Goal: Task Accomplishment & Management: Manage account settings

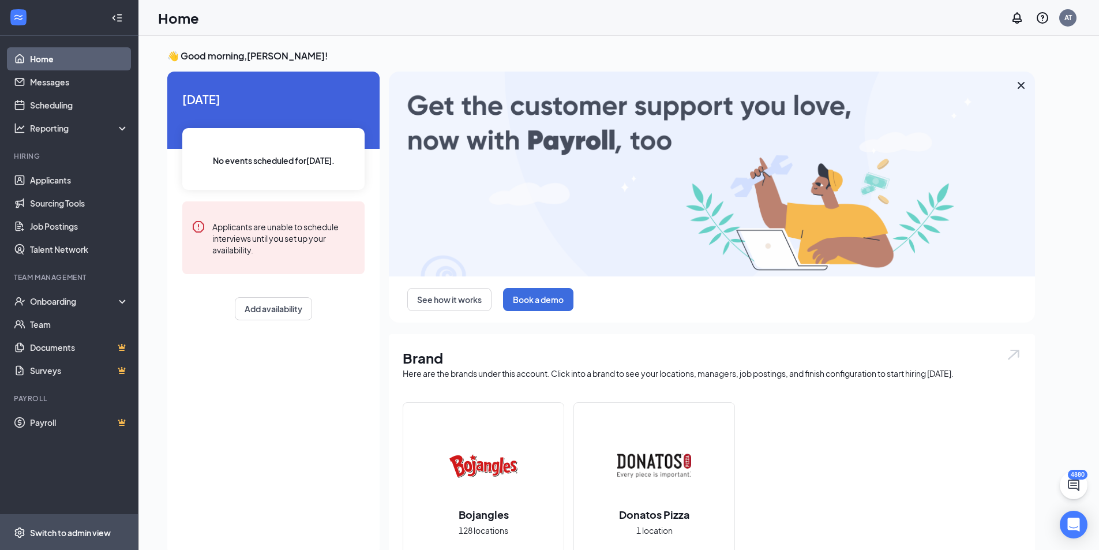
click at [81, 529] on div "Switch to admin view" at bounding box center [70, 533] width 81 height 12
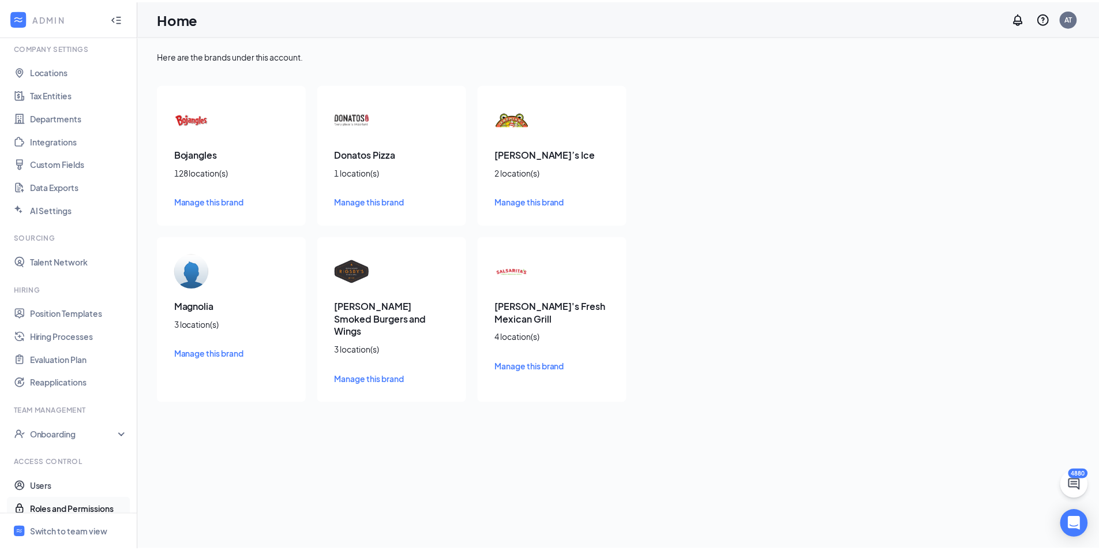
scroll to position [51, 0]
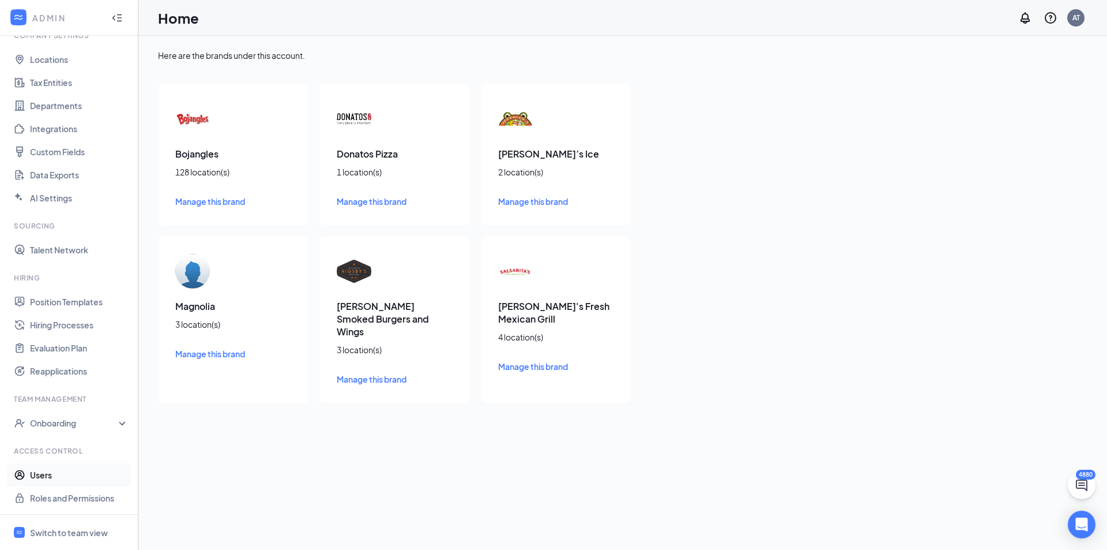
click at [35, 472] on link "Users" at bounding box center [79, 474] width 99 height 23
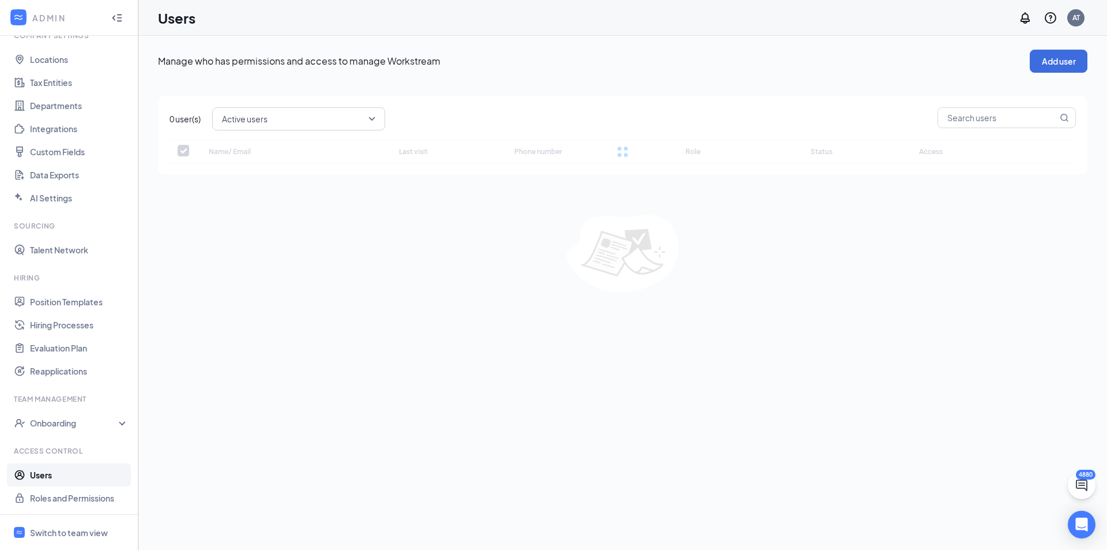
checkbox input "false"
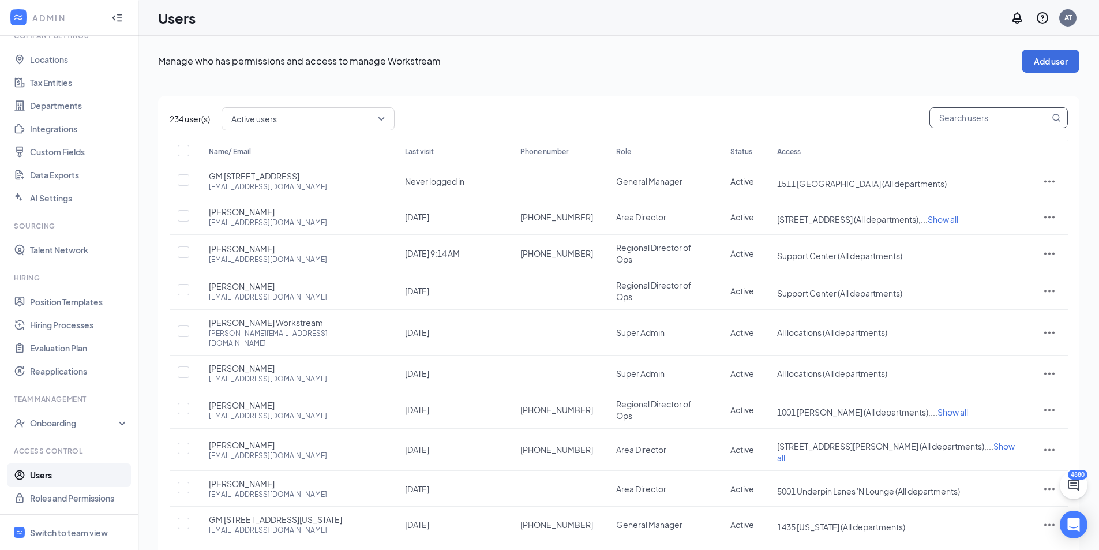
click at [1013, 116] on span at bounding box center [998, 117] width 138 height 21
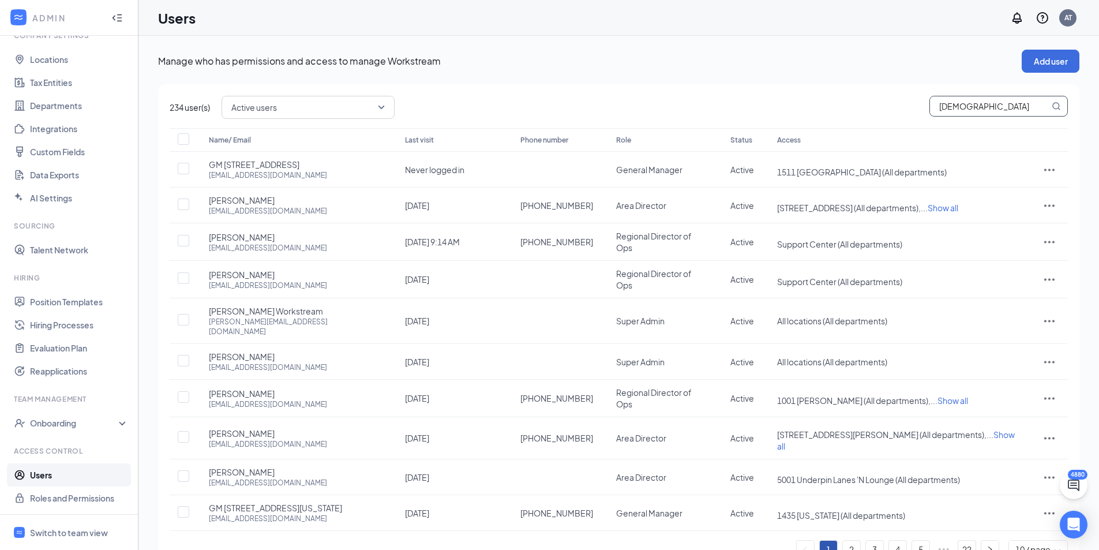
type input "[PERSON_NAME]"
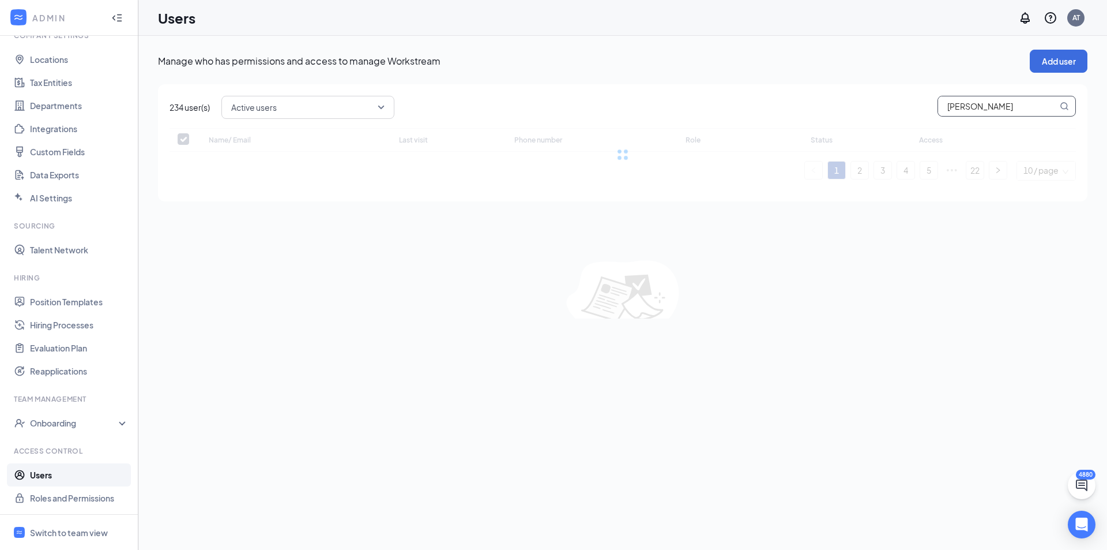
checkbox input "false"
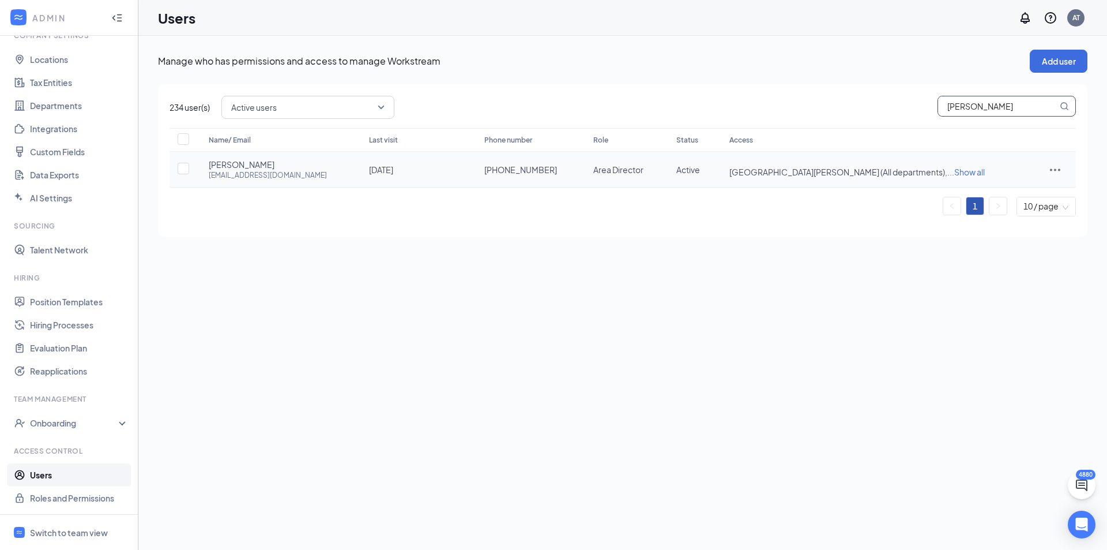
type input "[PERSON_NAME]"
click at [935, 167] on span "0718 [PERSON_NAME][GEOGRAPHIC_DATA] (All departments), ... Show all" at bounding box center [876, 172] width 293 height 12
click at [955, 172] on span "Show all" at bounding box center [970, 172] width 31 height 10
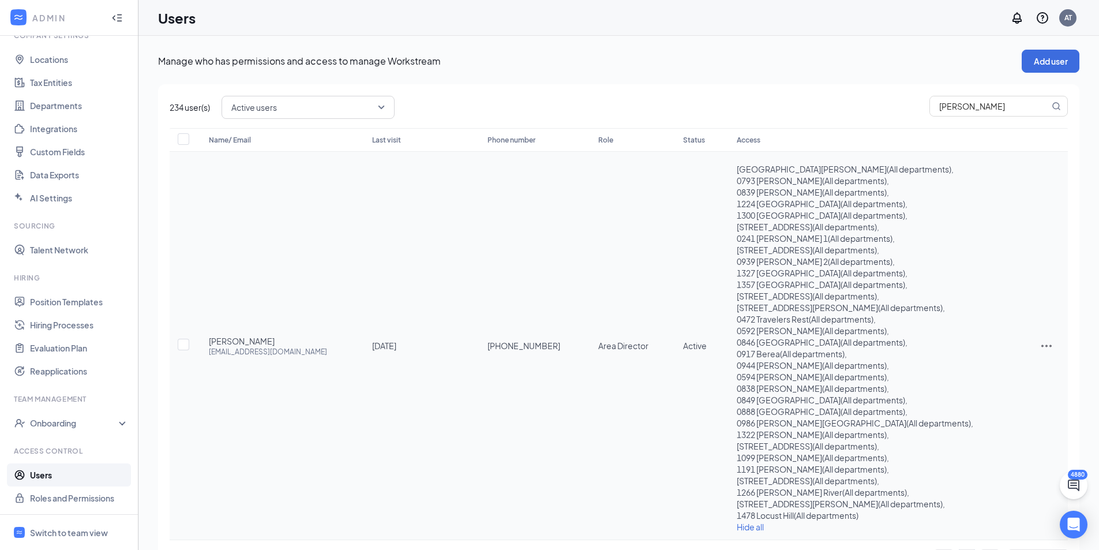
click at [1043, 343] on icon "ActionsIcon" at bounding box center [1046, 346] width 14 height 14
click at [988, 365] on span "Edit user" at bounding box center [1011, 370] width 72 height 13
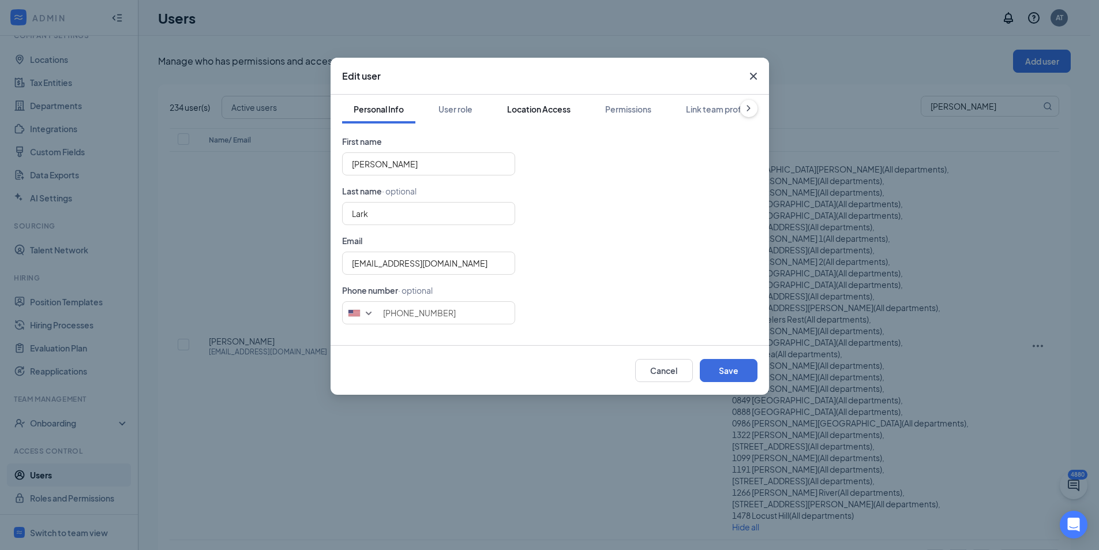
click at [515, 110] on div "Location Access" at bounding box center [538, 109] width 63 height 12
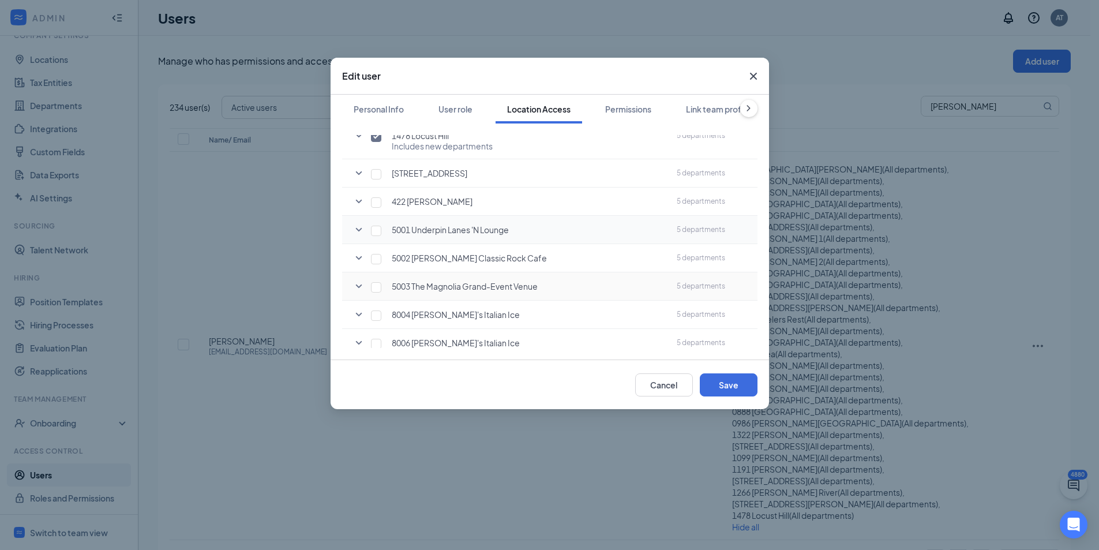
scroll to position [4085, 0]
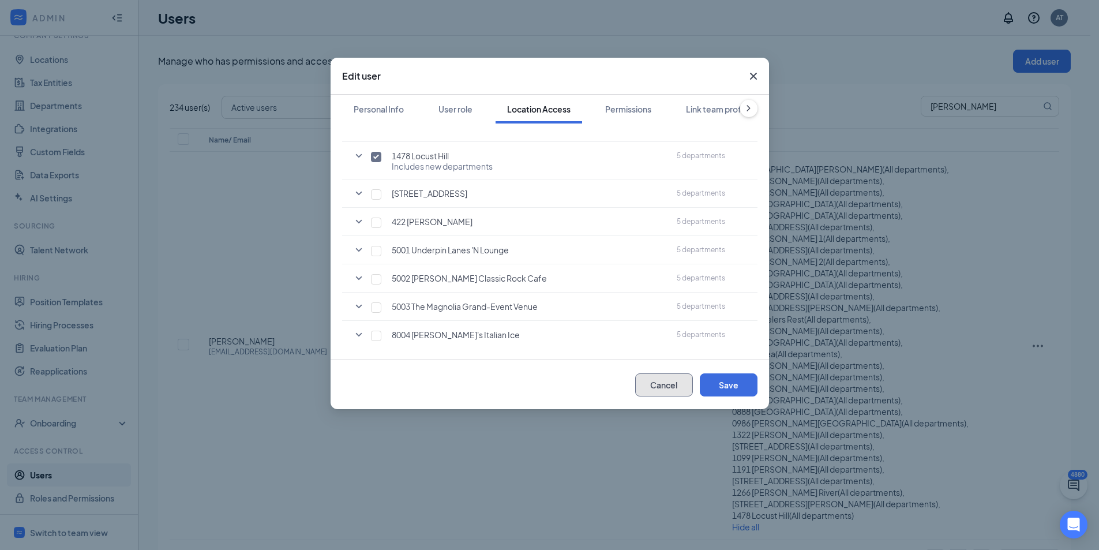
click at [663, 389] on button "Cancel" at bounding box center [664, 384] width 58 height 23
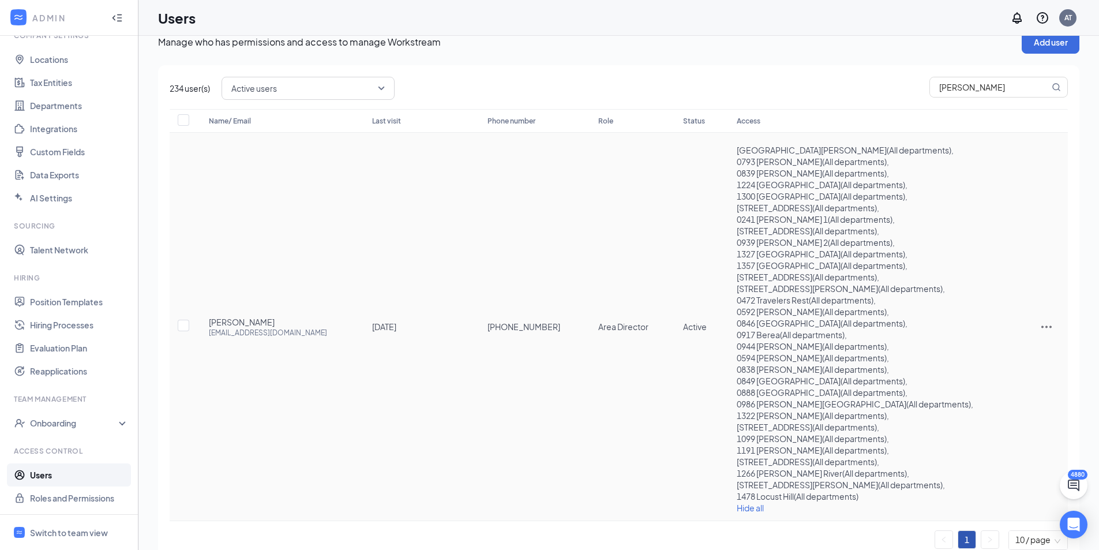
scroll to position [0, 0]
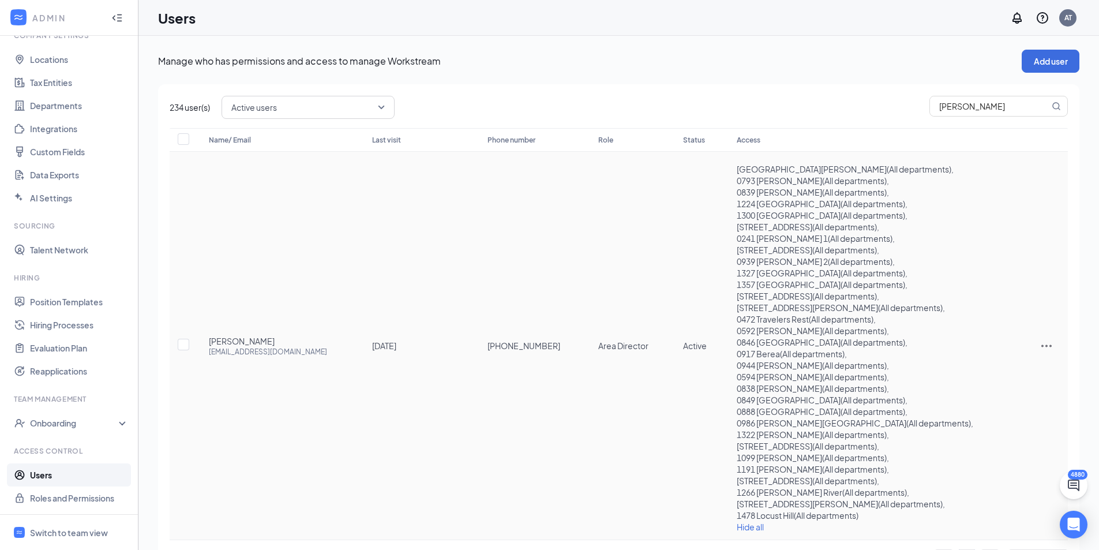
click at [1036, 348] on div at bounding box center [1046, 346] width 20 height 14
click at [995, 368] on span "Edit user" at bounding box center [991, 370] width 33 height 10
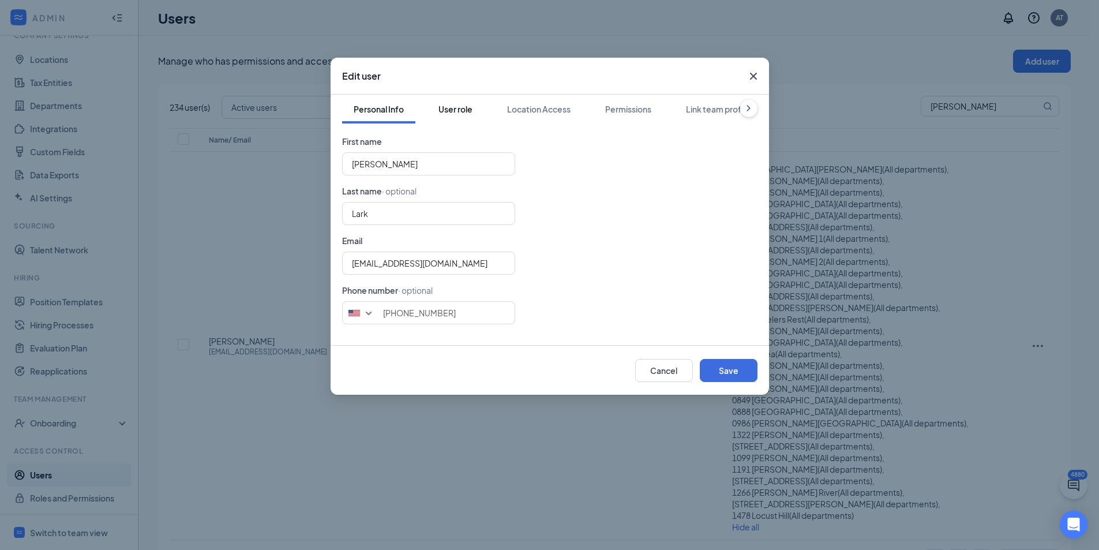
click at [453, 111] on div "User role" at bounding box center [455, 109] width 34 height 12
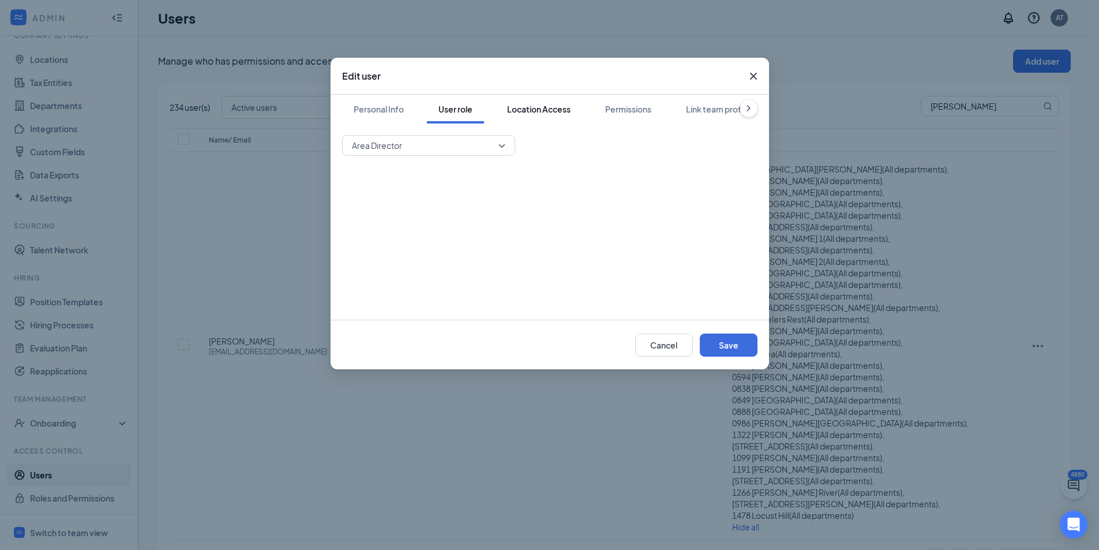
click at [543, 110] on div "Location Access" at bounding box center [538, 109] width 63 height 12
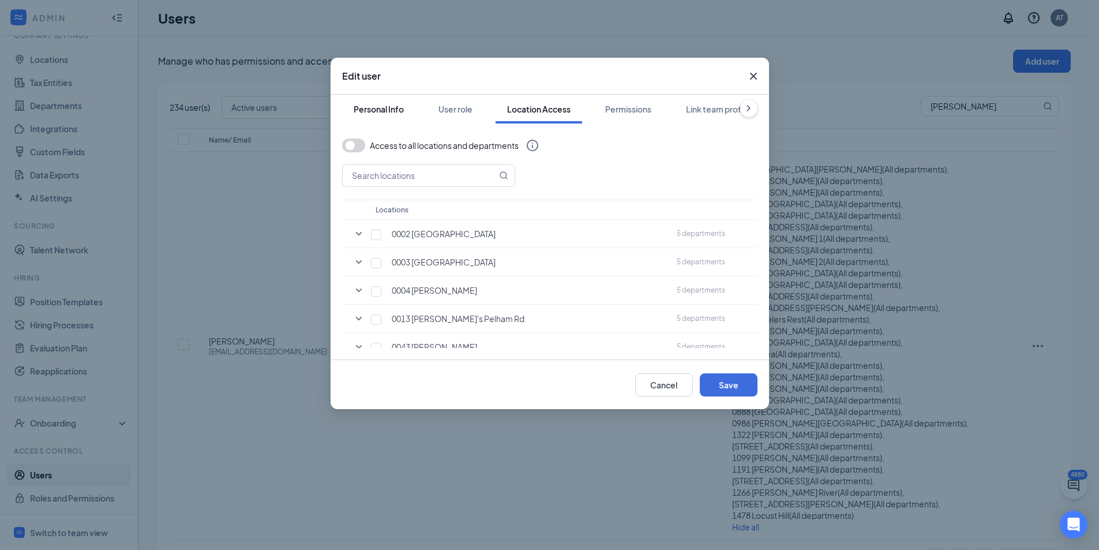
click at [371, 107] on div "Personal Info" at bounding box center [379, 109] width 50 height 12
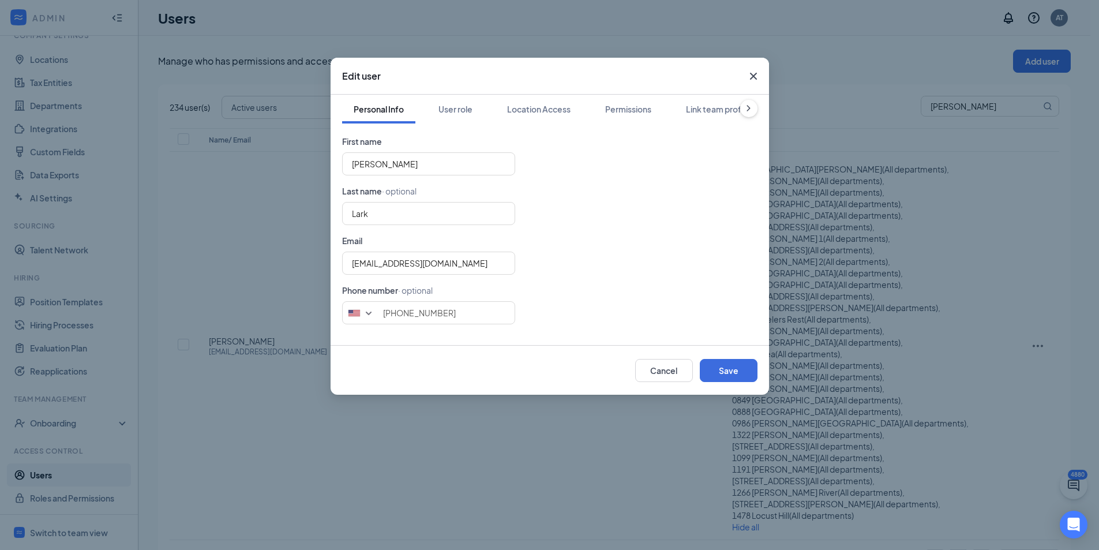
click at [758, 78] on icon "Cross" at bounding box center [753, 76] width 14 height 14
